Goal: Book appointment/travel/reservation

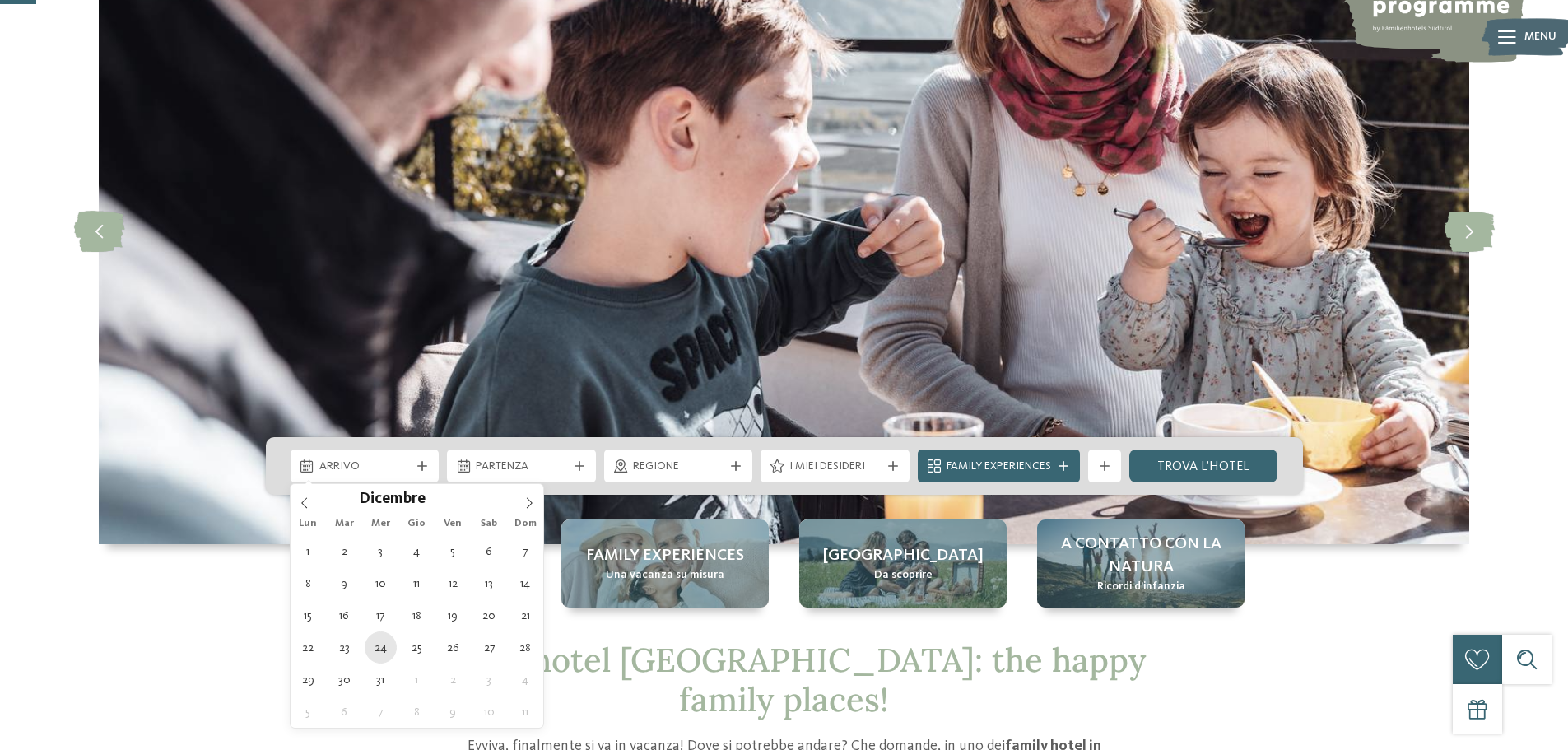
type div "[DATE]"
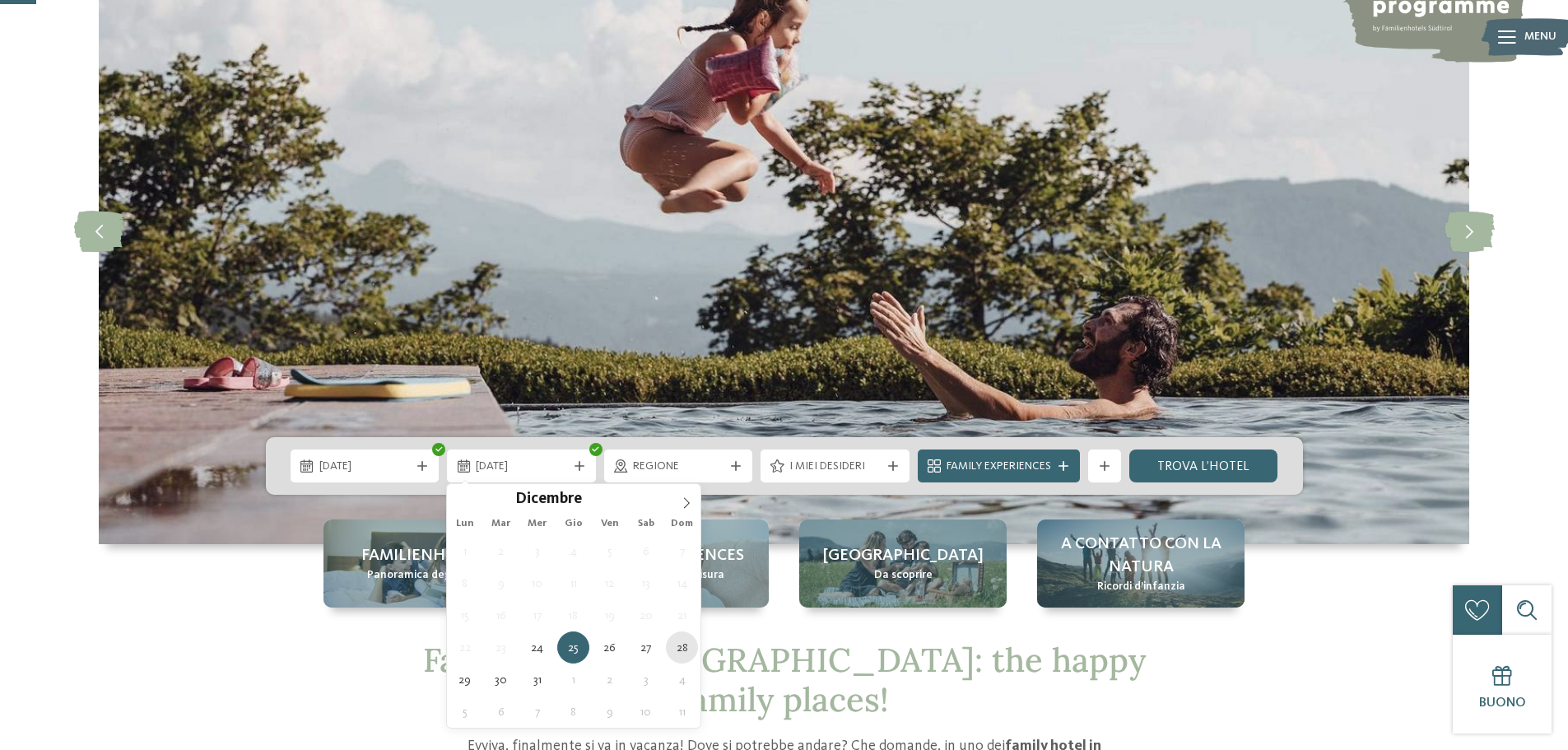
type div "[DATE]"
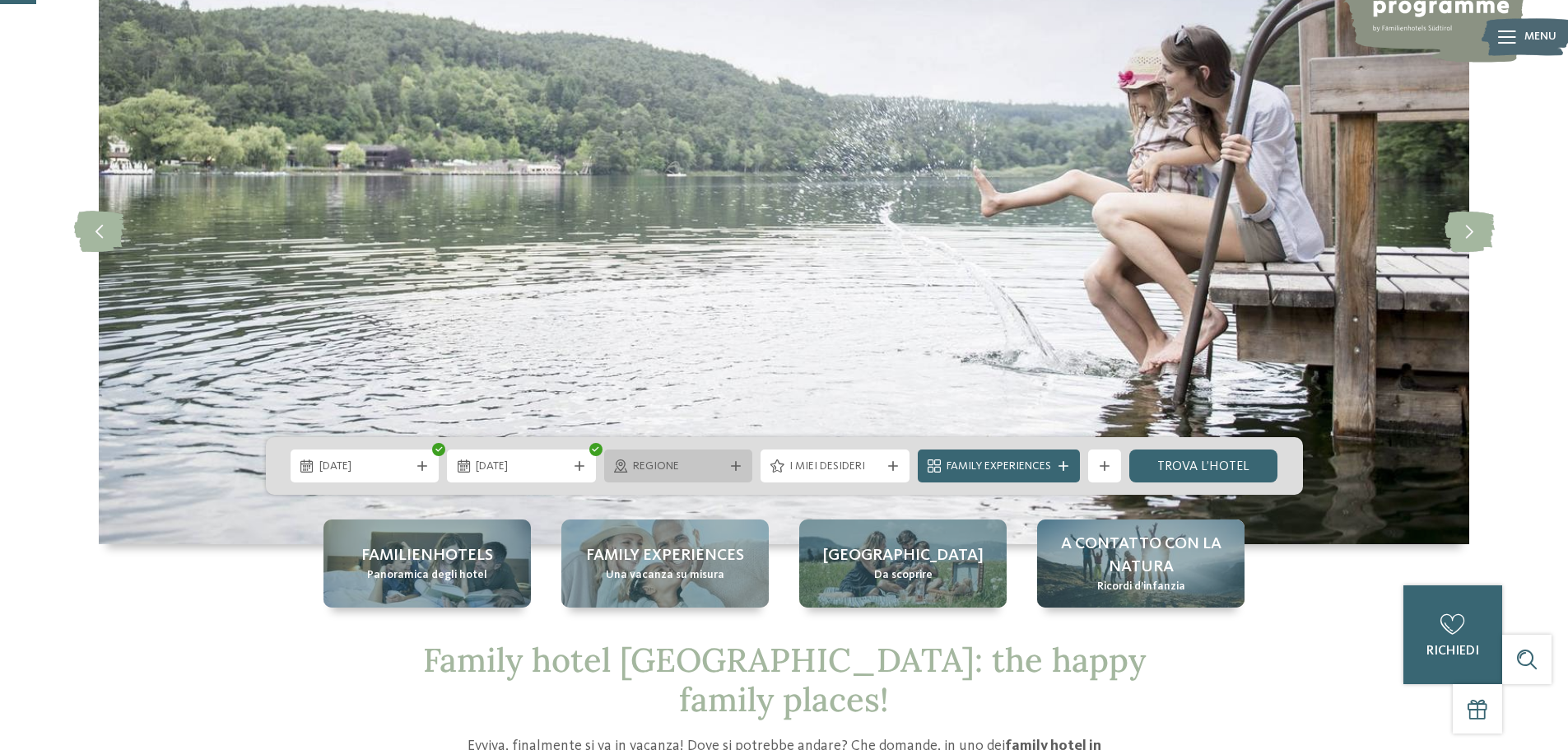
click at [735, 463] on icon at bounding box center [736, 465] width 10 height 10
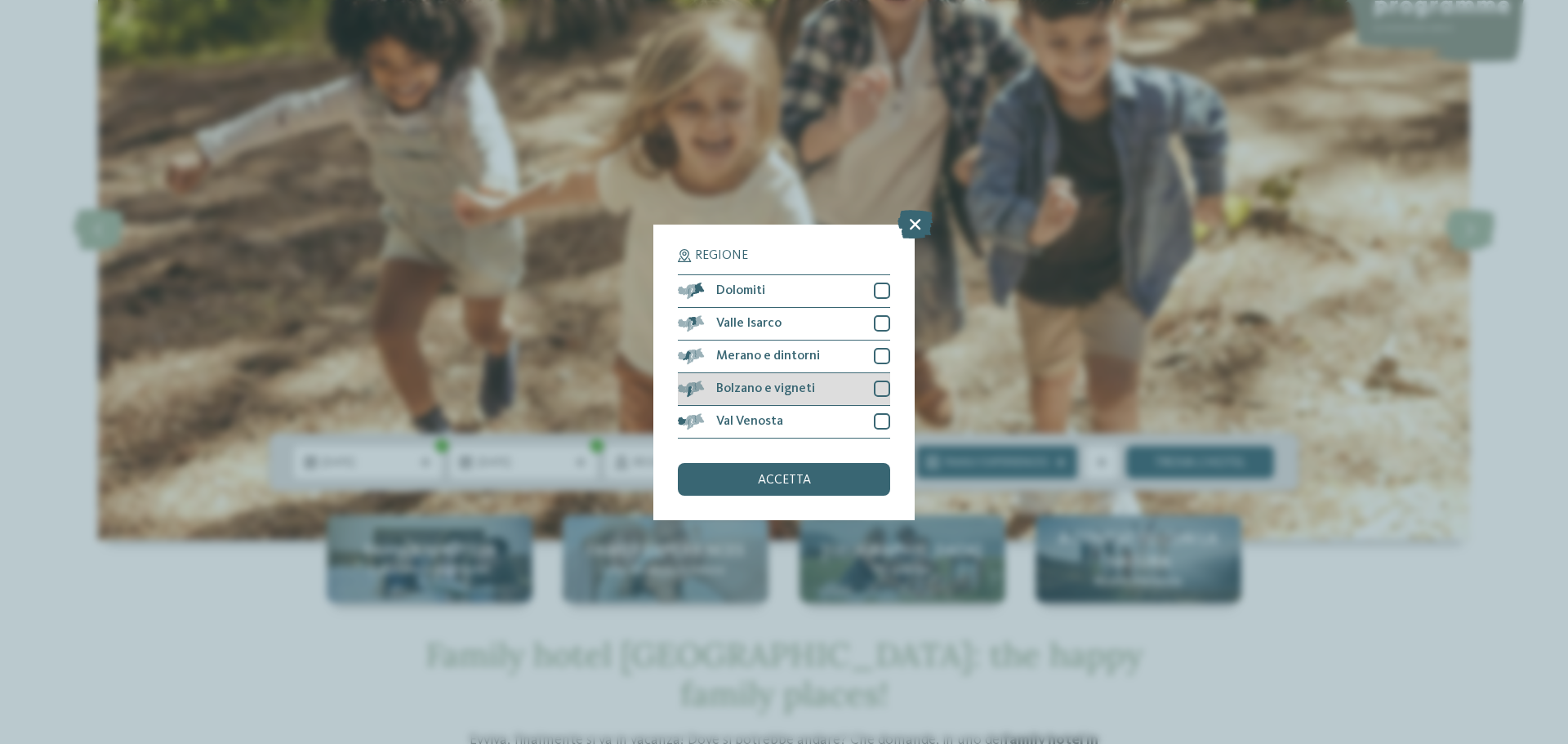
click at [878, 387] on div at bounding box center [882, 389] width 17 height 17
click at [881, 287] on div at bounding box center [882, 290] width 17 height 17
click at [884, 389] on icon at bounding box center [882, 389] width 10 height 10
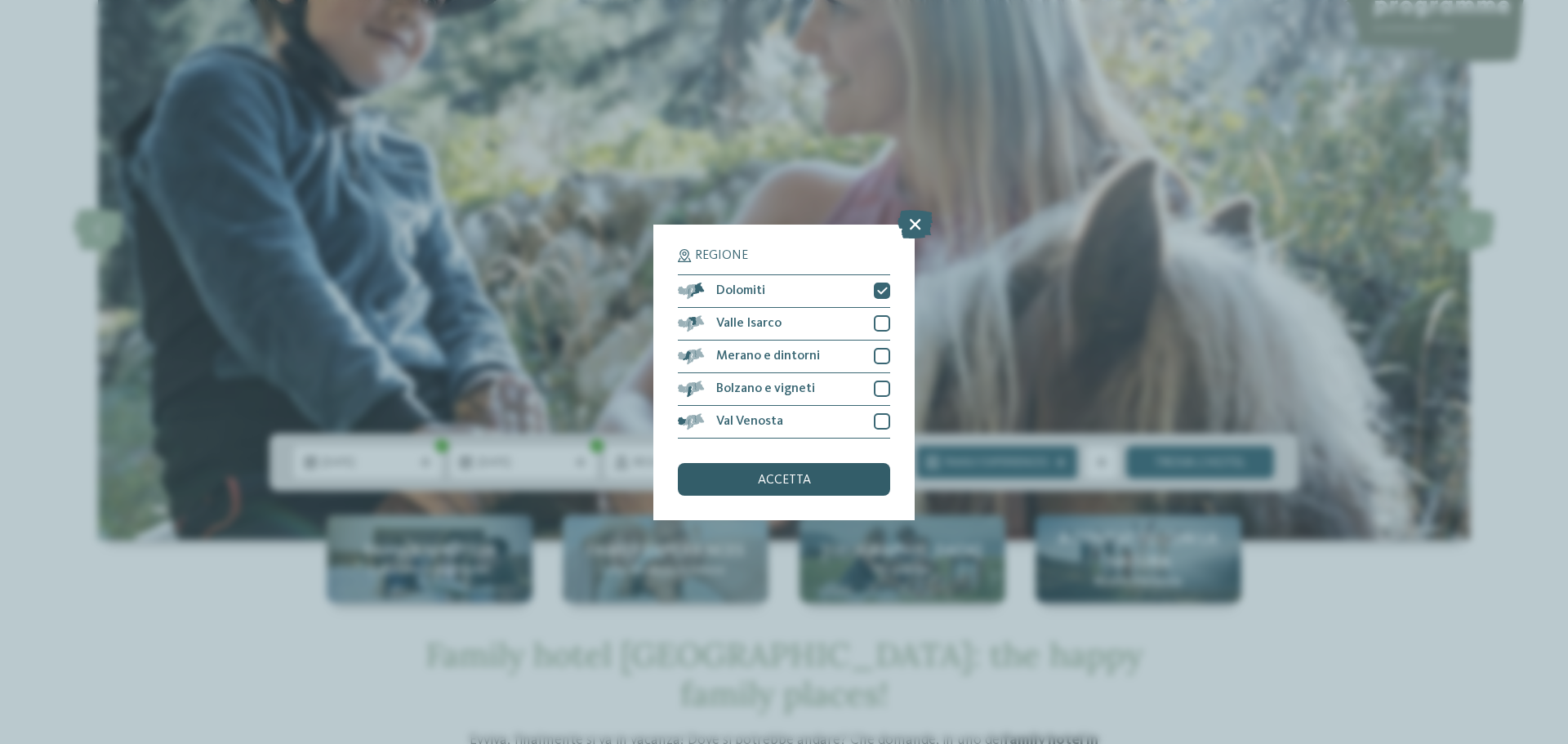
click at [773, 482] on span "accetta" at bounding box center [784, 480] width 53 height 13
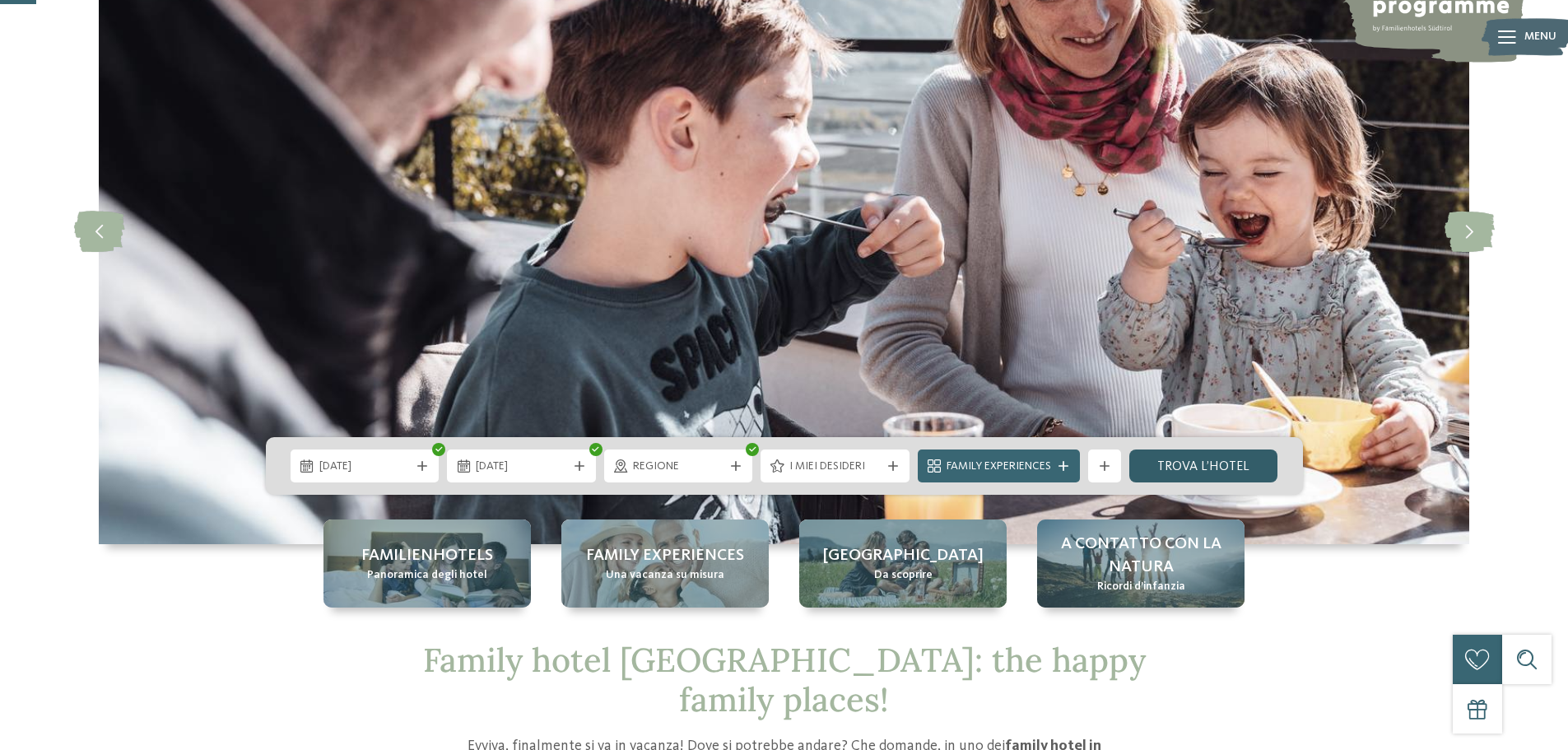
click at [1212, 465] on link "trova l’hotel" at bounding box center [1205, 466] width 149 height 33
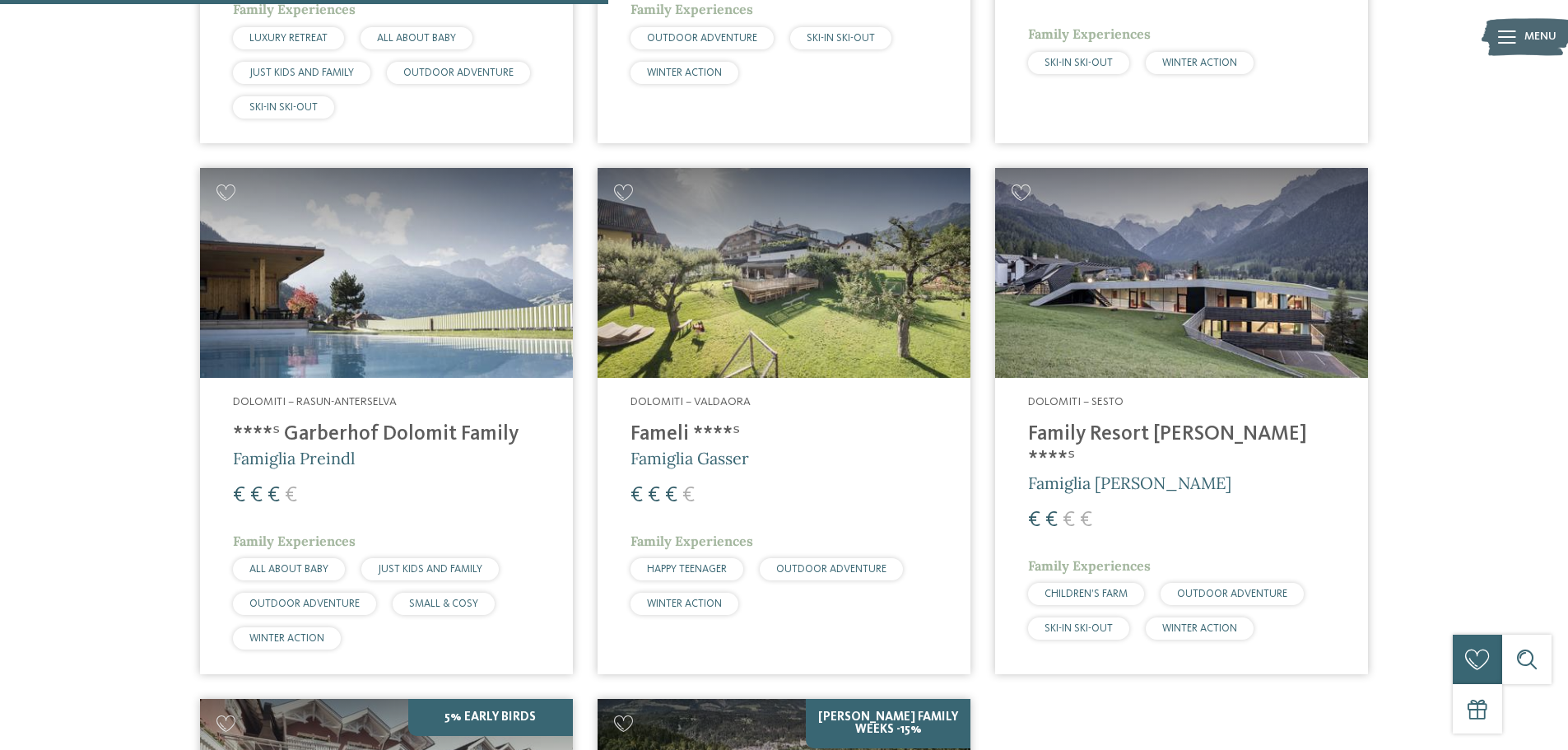
scroll to position [963, 0]
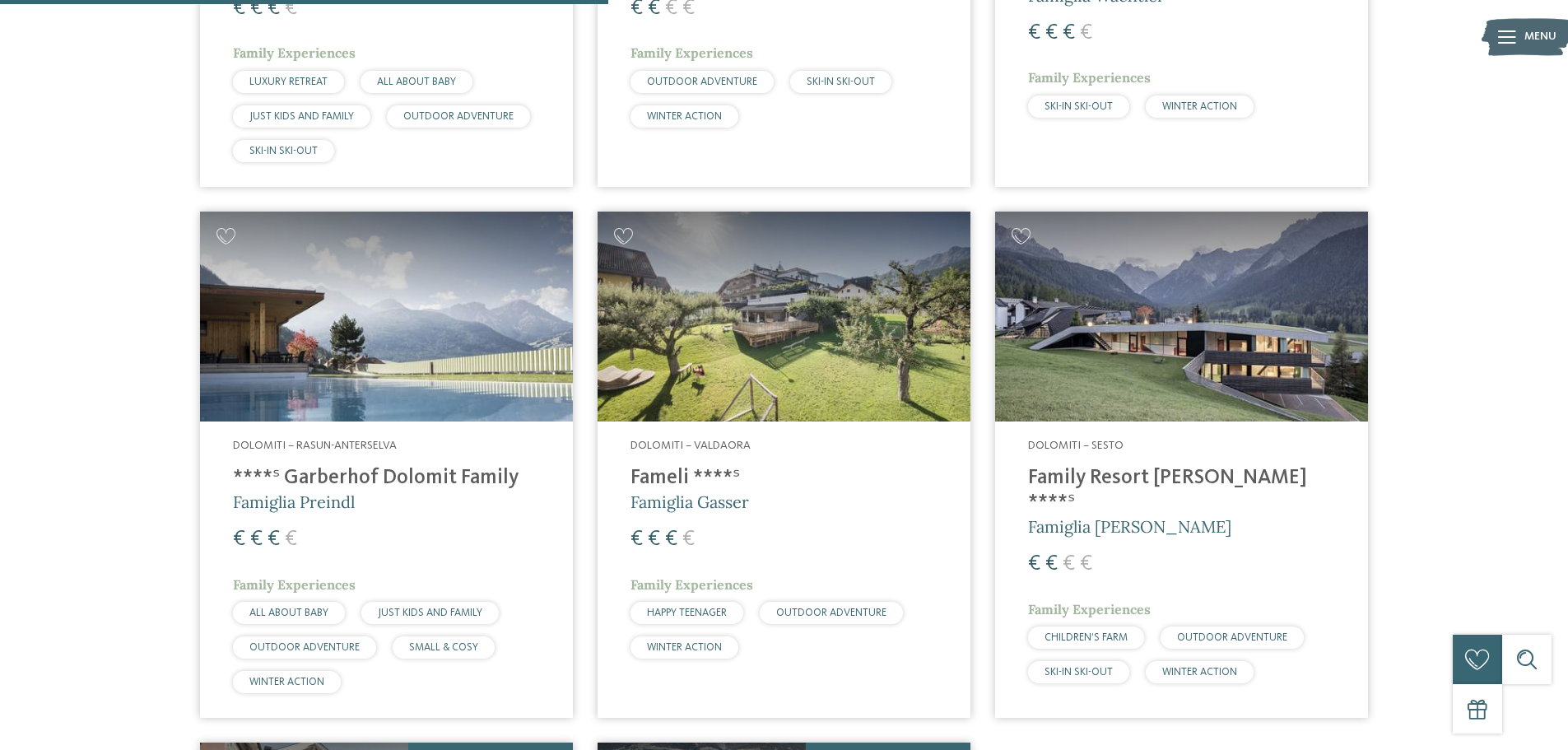
click at [1231, 298] on img at bounding box center [1182, 316] width 373 height 210
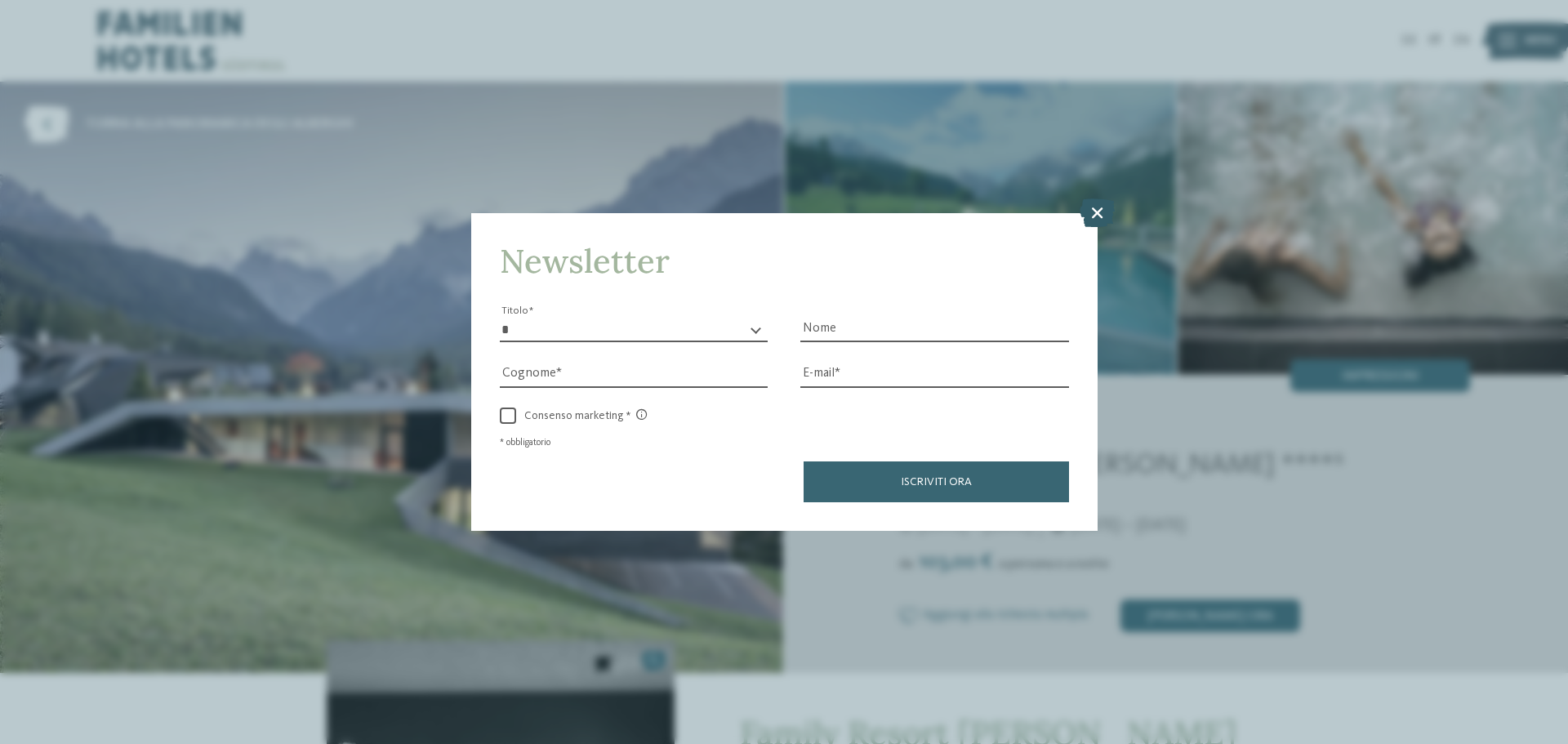
click at [1092, 213] on icon at bounding box center [1098, 213] width 35 height 29
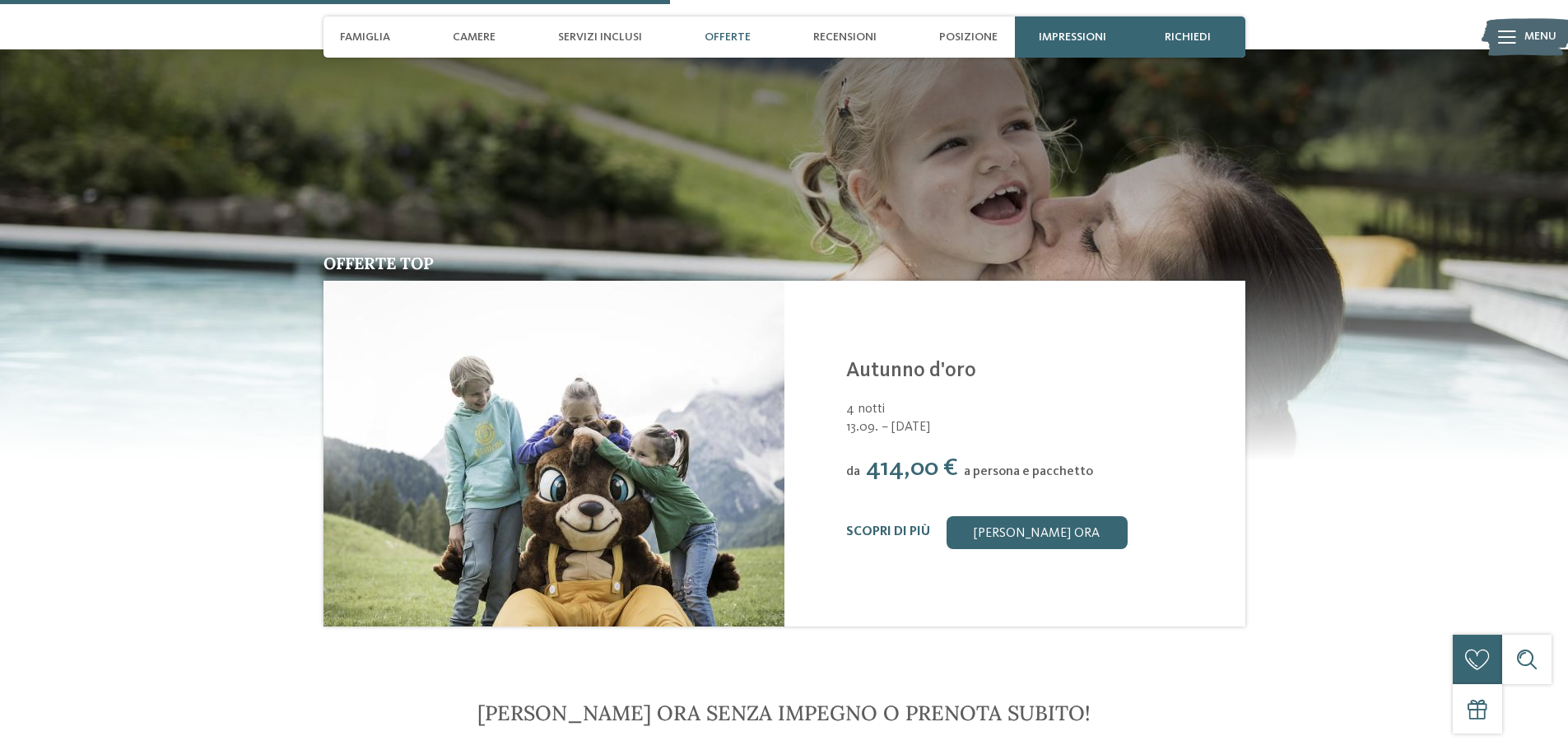
scroll to position [2306, 0]
